Goal: Information Seeking & Learning: Find specific fact

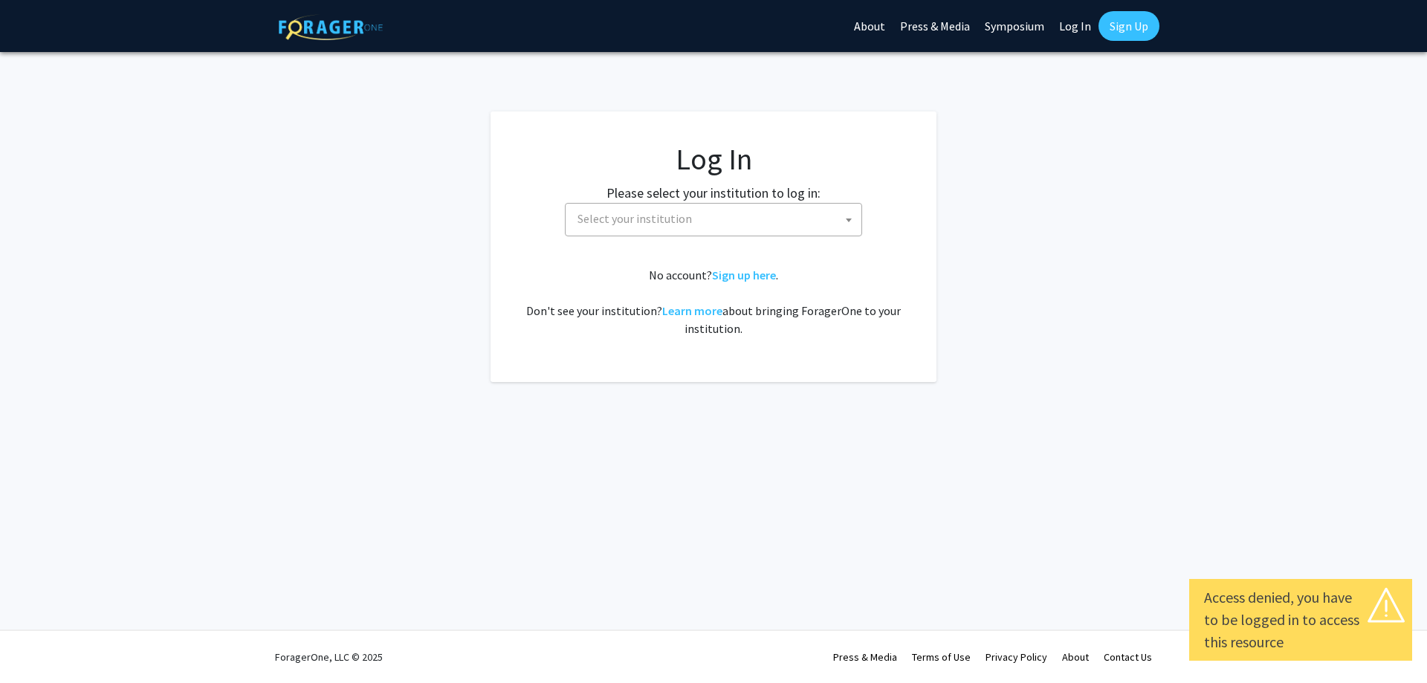
select select
click at [677, 220] on span "Select your institution" at bounding box center [634, 218] width 114 height 15
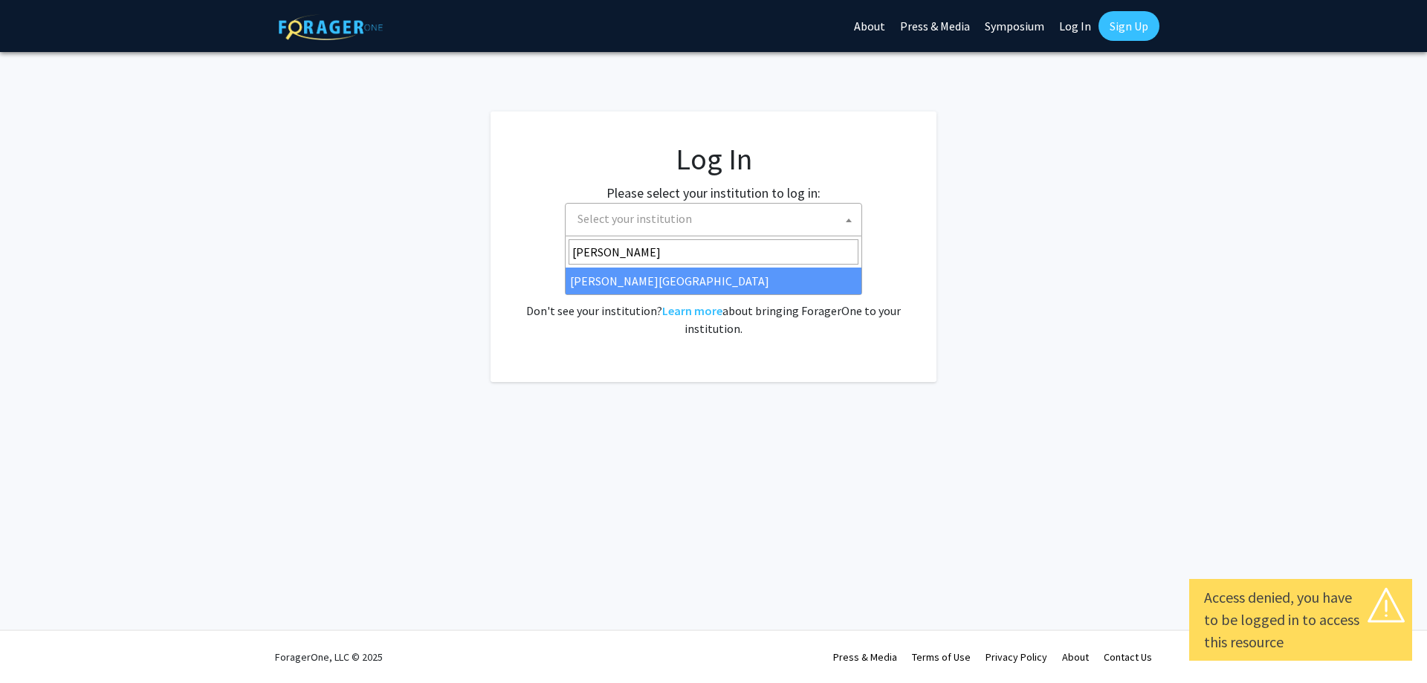
type input "[PERSON_NAME]"
select select "24"
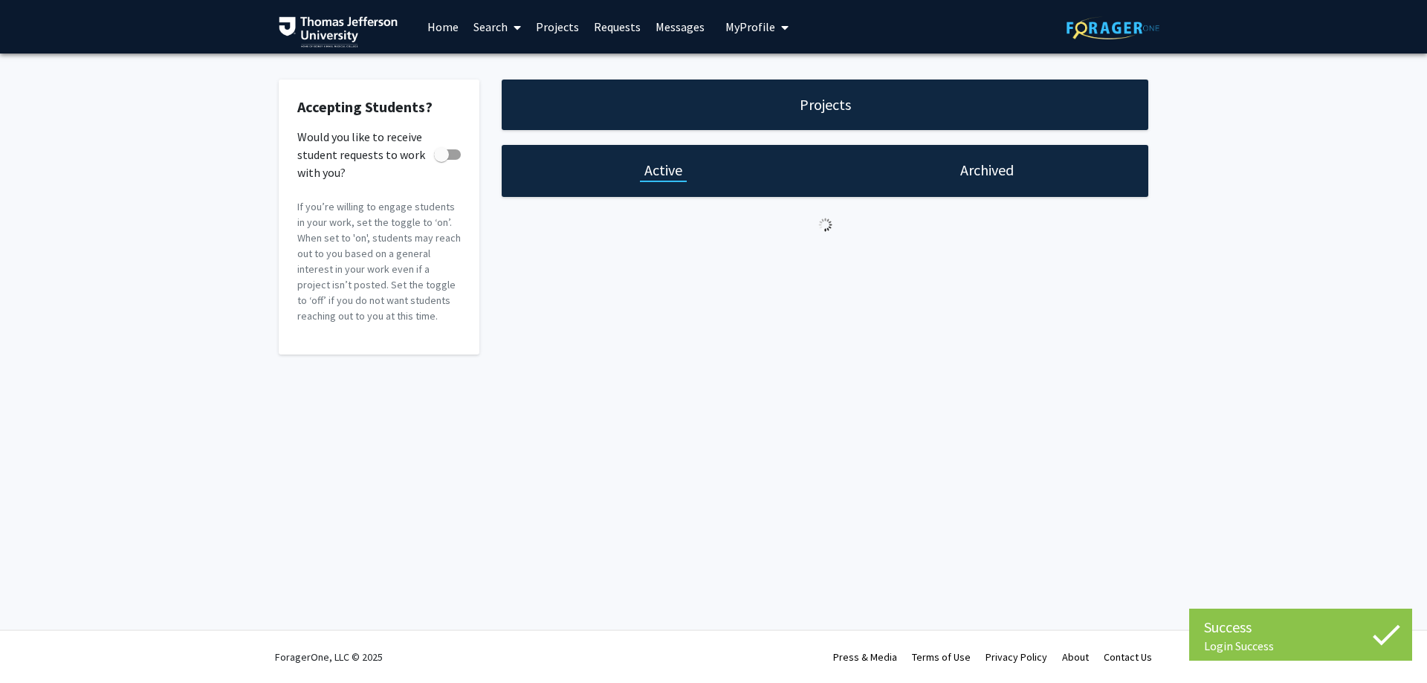
checkbox input "true"
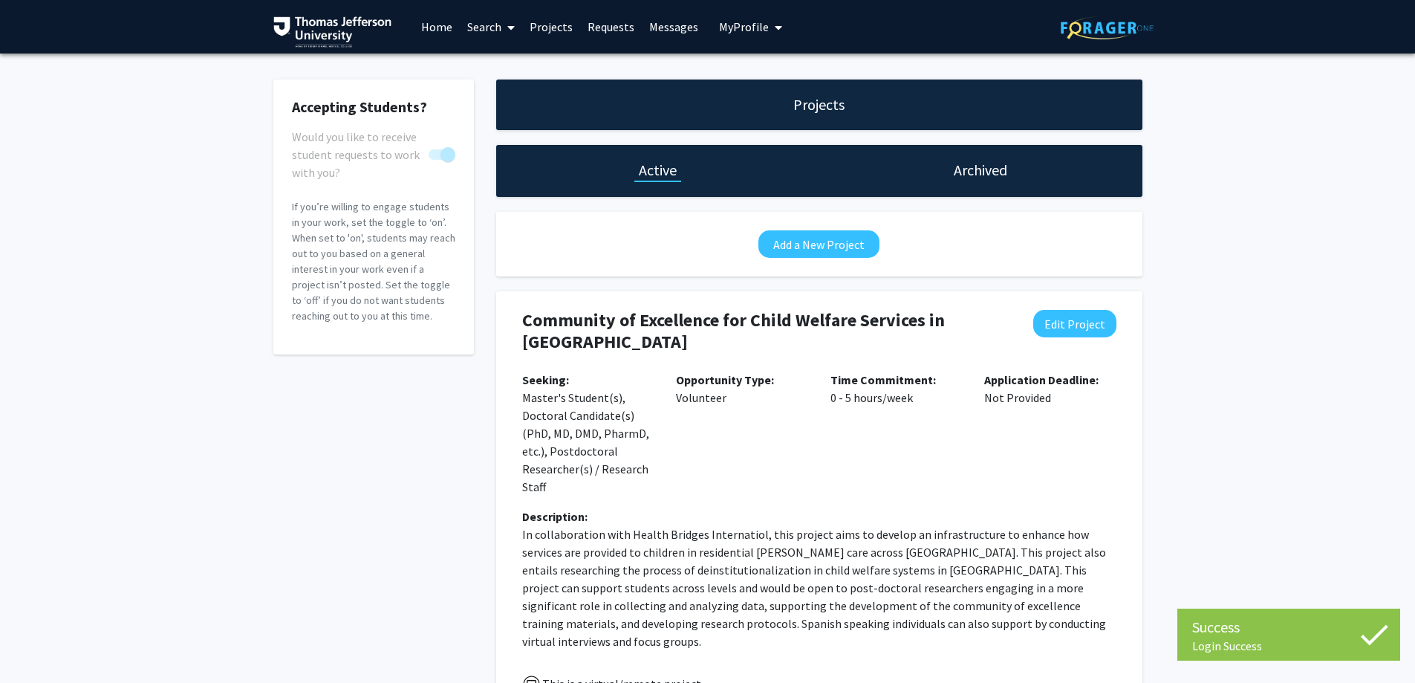
click at [759, 30] on span "My Profile" at bounding box center [744, 26] width 50 height 15
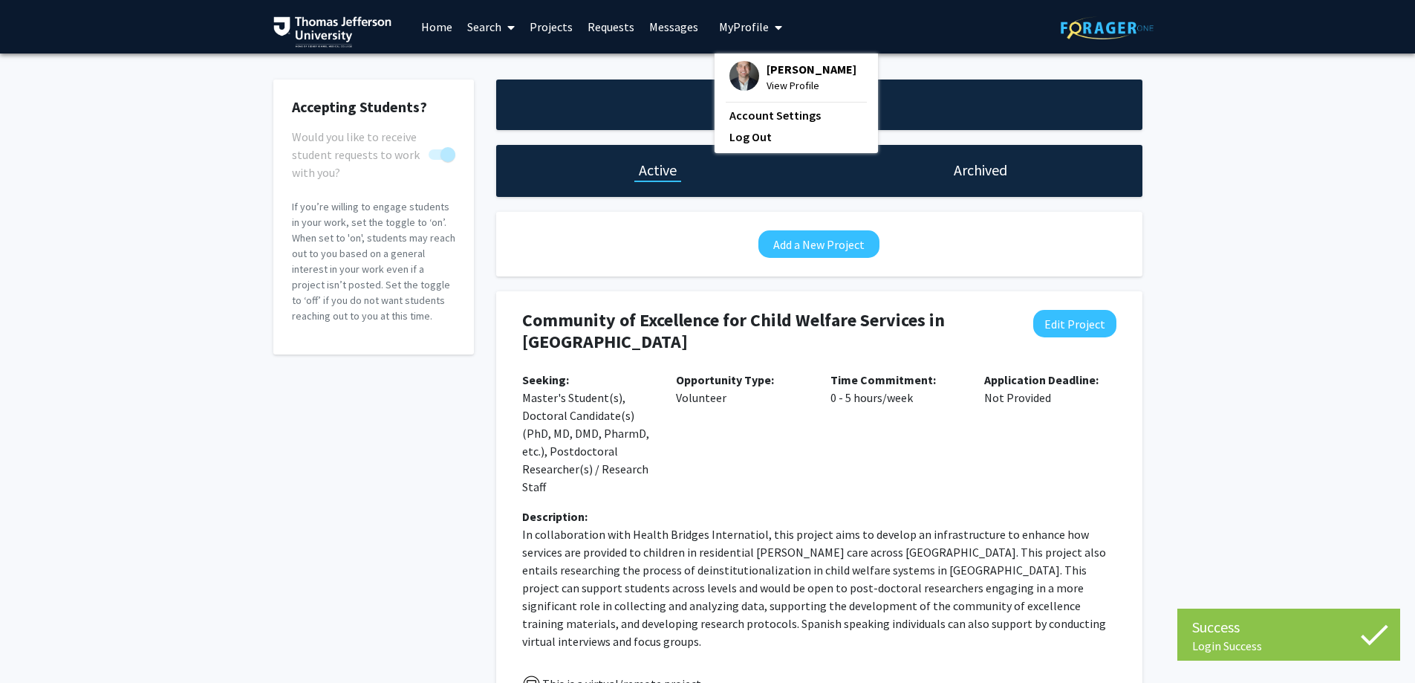
click at [775, 30] on icon "My profile dropdown to access profile and logout" at bounding box center [778, 28] width 7 height 12
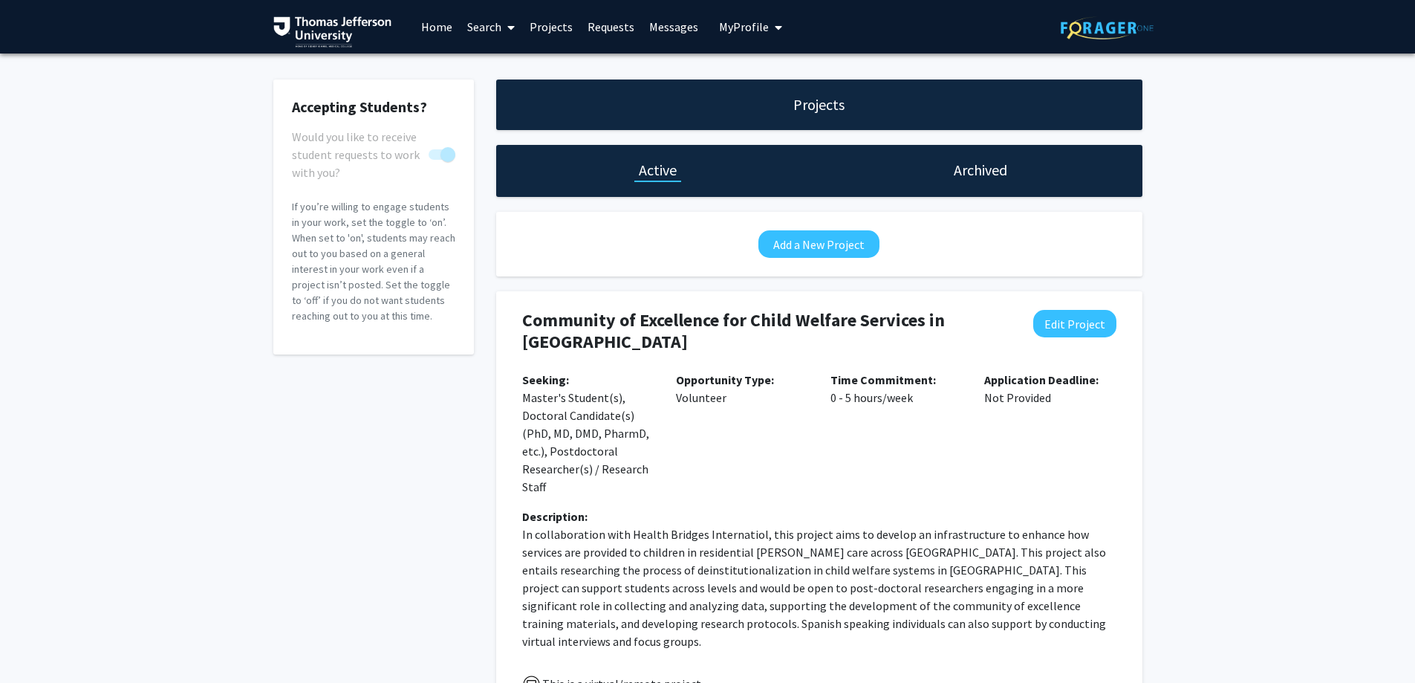
click at [775, 25] on icon "My profile dropdown to access profile and logout" at bounding box center [778, 28] width 7 height 12
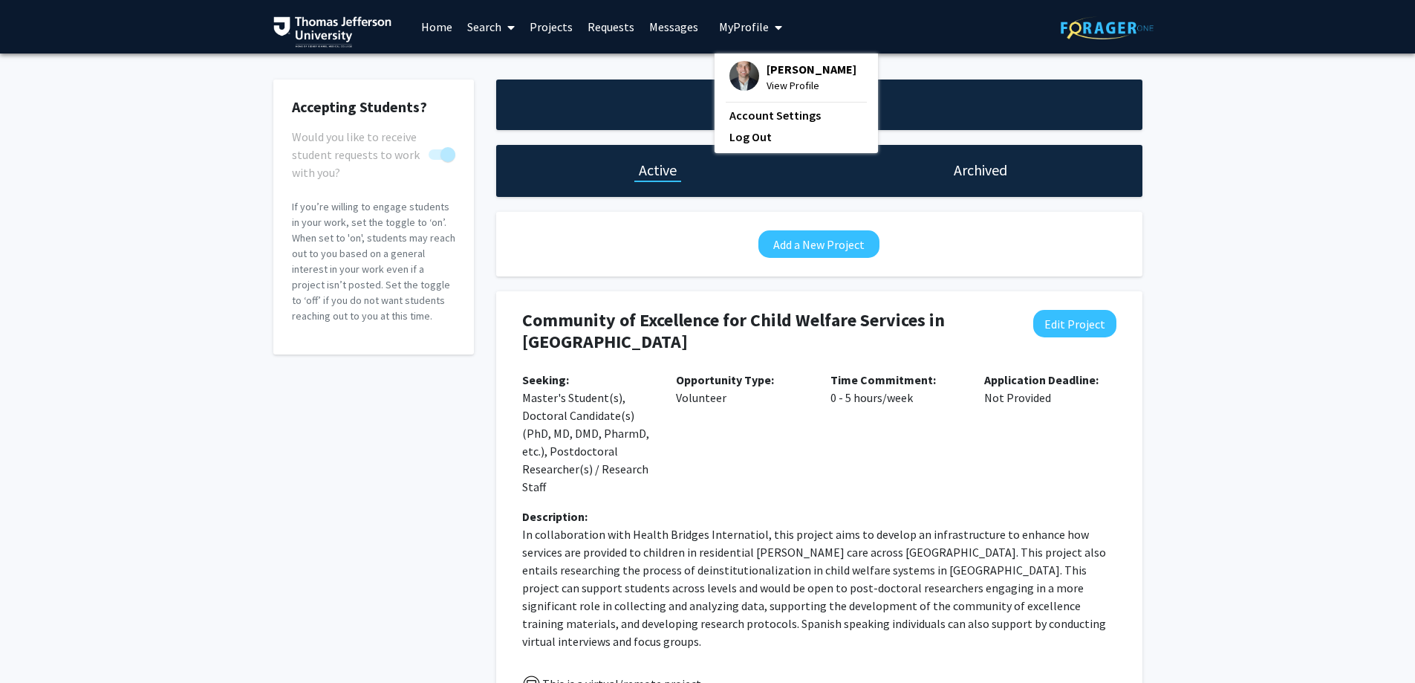
click at [767, 74] on span "Stephen DiDonato" at bounding box center [812, 69] width 90 height 16
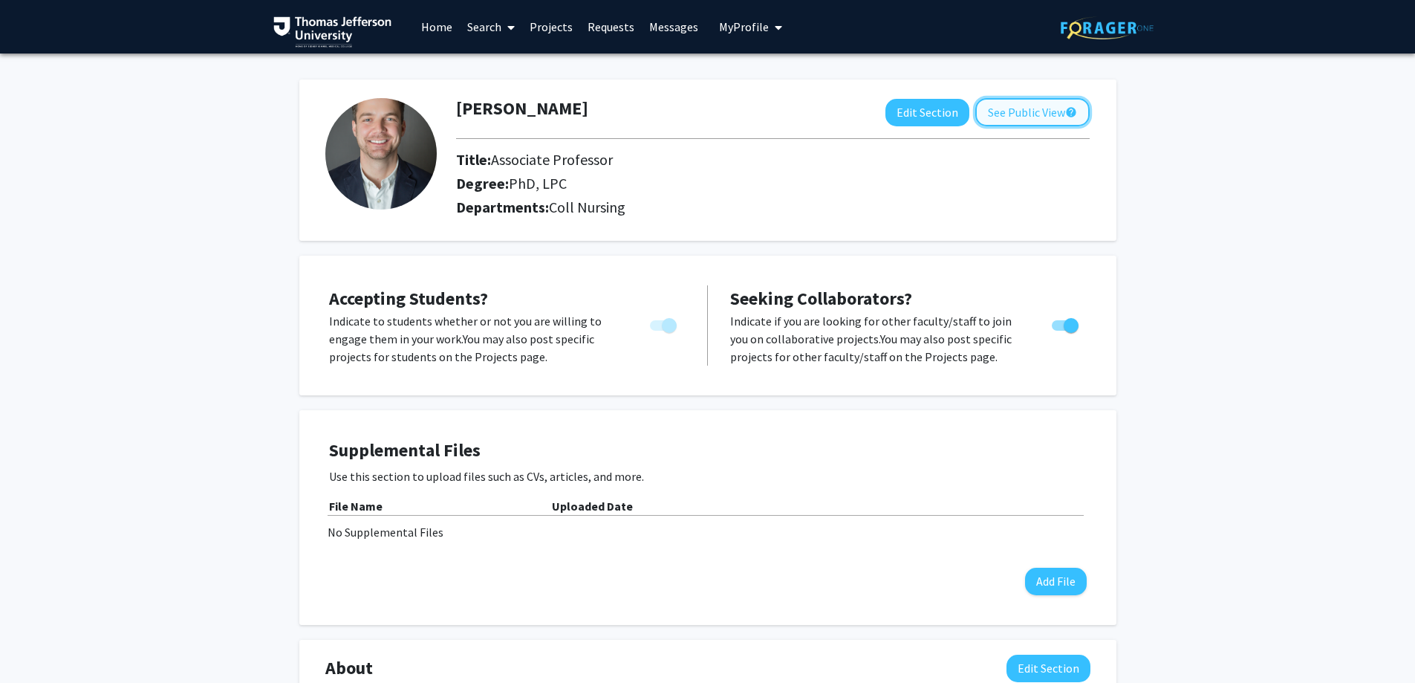
click at [1042, 111] on button "See Public View help" at bounding box center [1033, 112] width 114 height 28
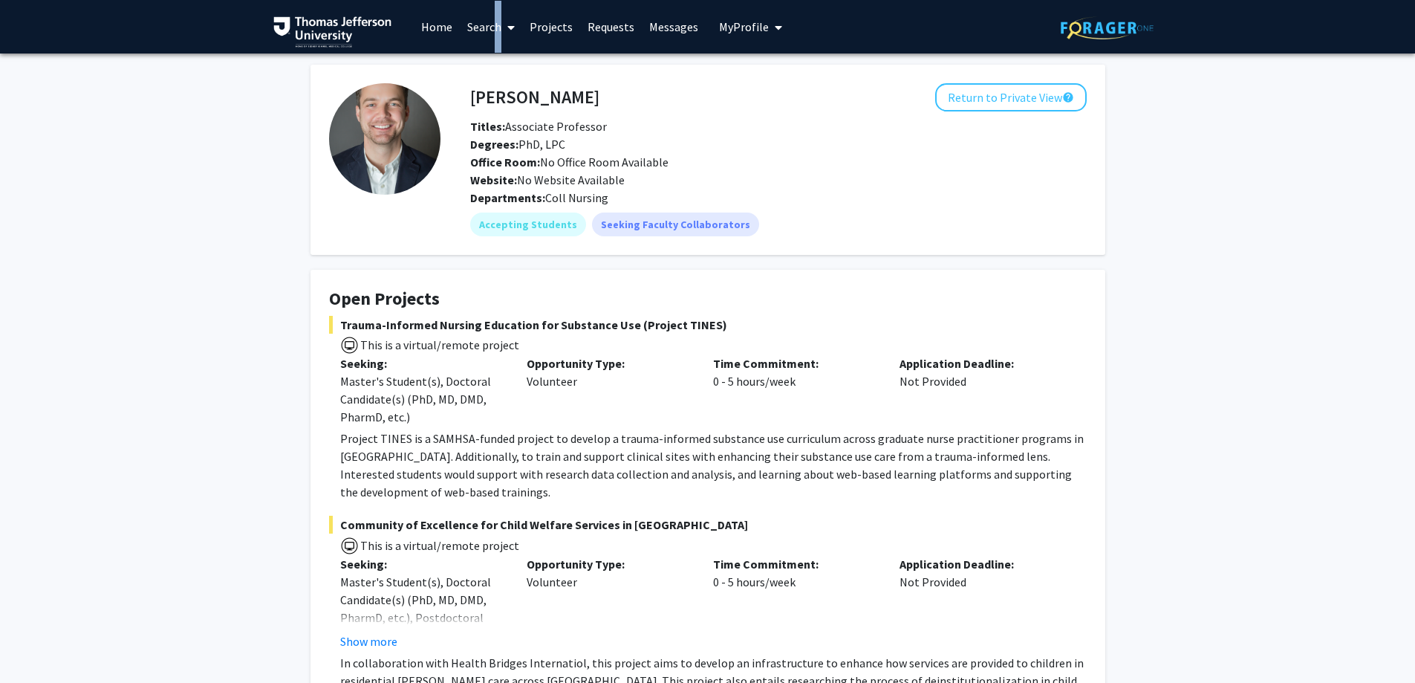
click at [492, 25] on link "Search" at bounding box center [491, 27] width 62 height 52
click at [516, 69] on span "Faculty/Staff" at bounding box center [514, 68] width 109 height 30
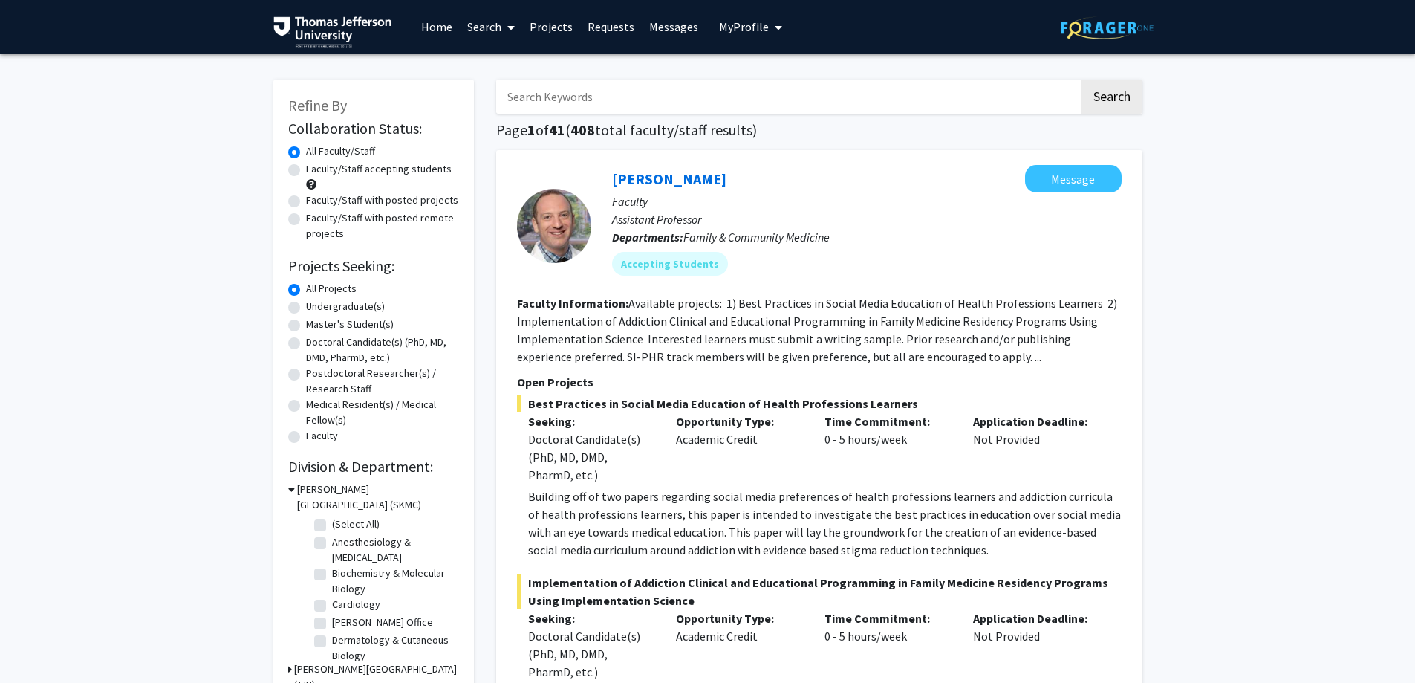
click at [605, 101] on input "Search Keywords" at bounding box center [787, 96] width 583 height 34
click at [1082, 79] on button "Search" at bounding box center [1112, 96] width 61 height 34
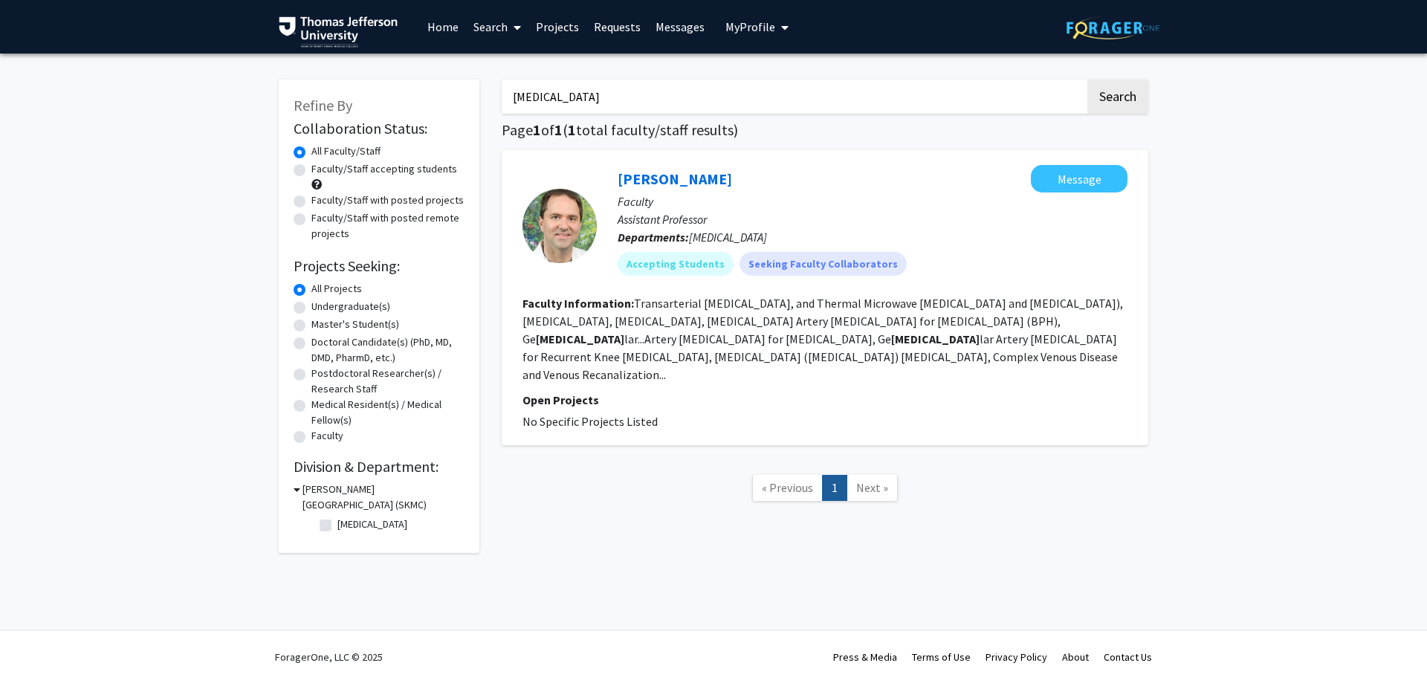
drag, startPoint x: 579, startPoint y: 83, endPoint x: 458, endPoint y: 59, distance: 122.8
click at [463, 62] on div "Refine By Collaboration Status: Collaboration Status All Faculty/Staff Collabor…" at bounding box center [713, 319] width 1427 height 533
type input "d"
click at [1087, 79] on button "Search" at bounding box center [1117, 96] width 61 height 34
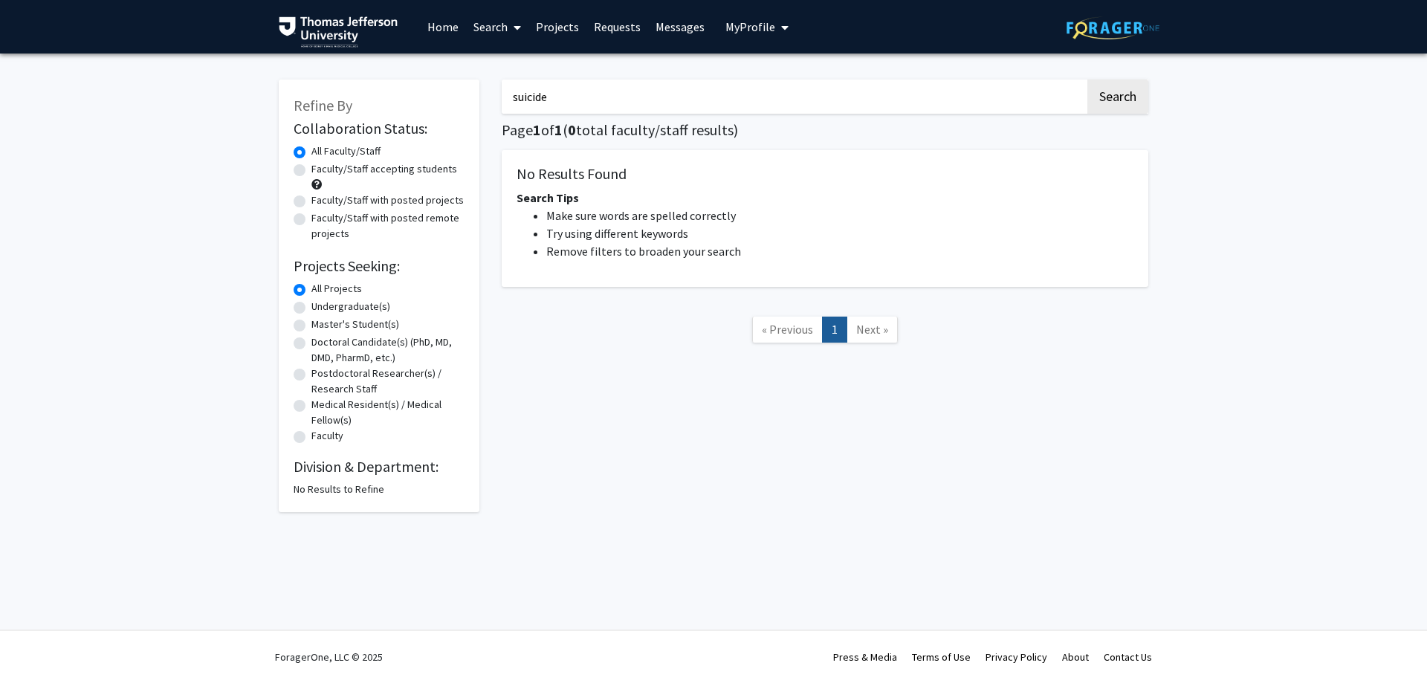
drag, startPoint x: 565, startPoint y: 108, endPoint x: 489, endPoint y: 67, distance: 86.5
click at [490, 68] on div "suicide Search Page 1 of 1 ( 0 total faculty/staff results) No Results Found Se…" at bounding box center [824, 288] width 669 height 447
type input "depression"
click at [1087, 79] on button "Search" at bounding box center [1117, 96] width 61 height 34
